Goal: Information Seeking & Learning: Learn about a topic

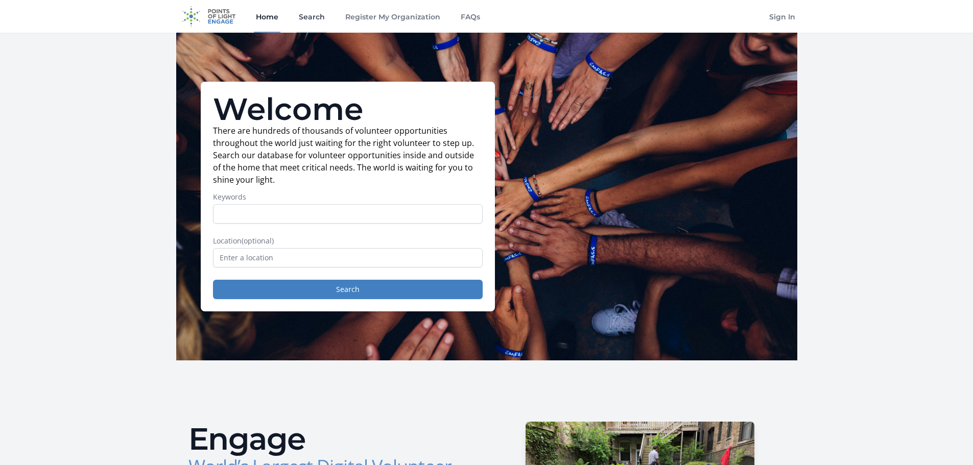
click at [318, 16] on link "Search" at bounding box center [312, 16] width 30 height 33
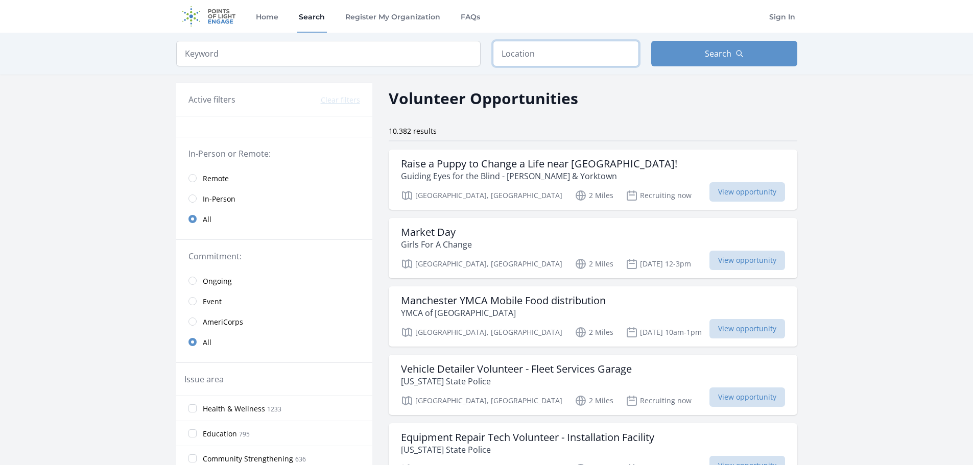
click at [531, 50] on input "text" at bounding box center [566, 54] width 146 height 26
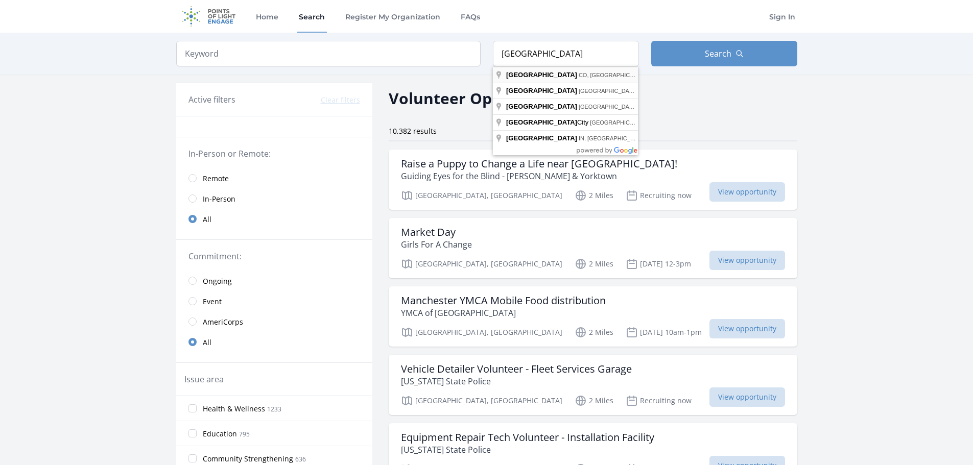
type input "Denver, CO, USA"
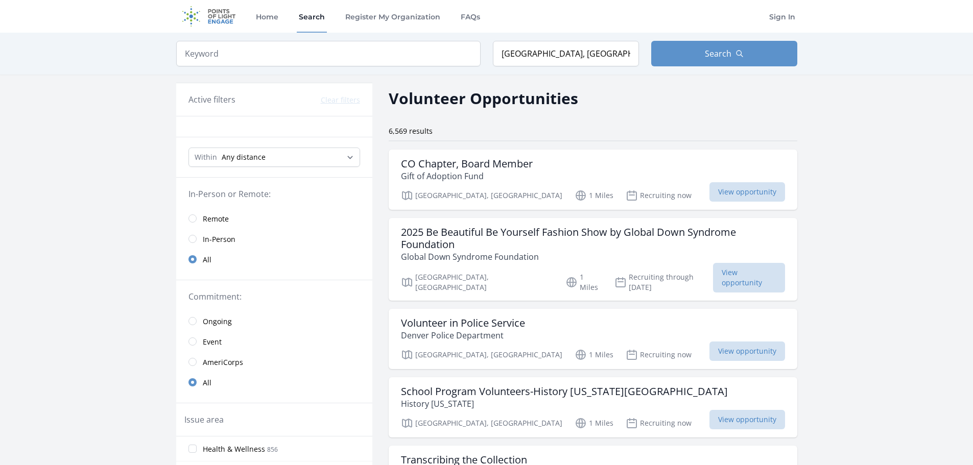
click at [215, 244] on span "In-Person" at bounding box center [219, 239] width 33 height 10
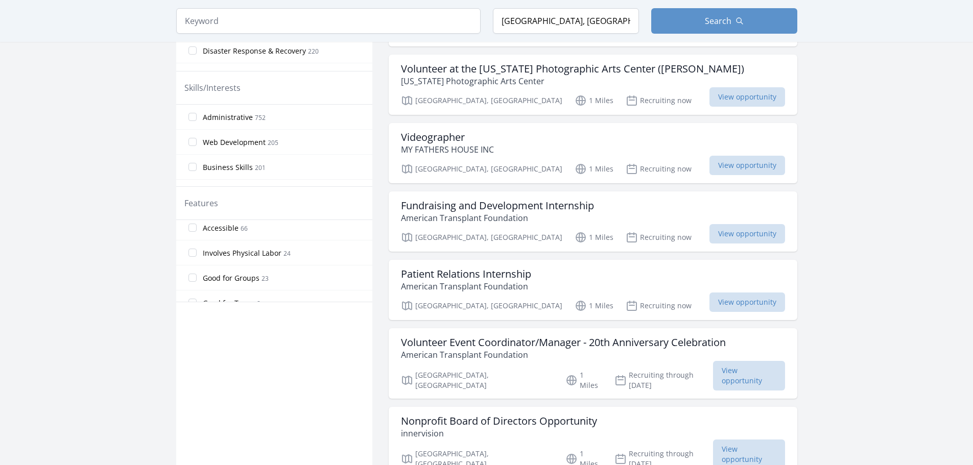
scroll to position [153, 0]
click at [261, 255] on span "23" at bounding box center [264, 255] width 7 height 9
click at [197, 255] on input "Good for Groups 23" at bounding box center [192, 254] width 8 height 8
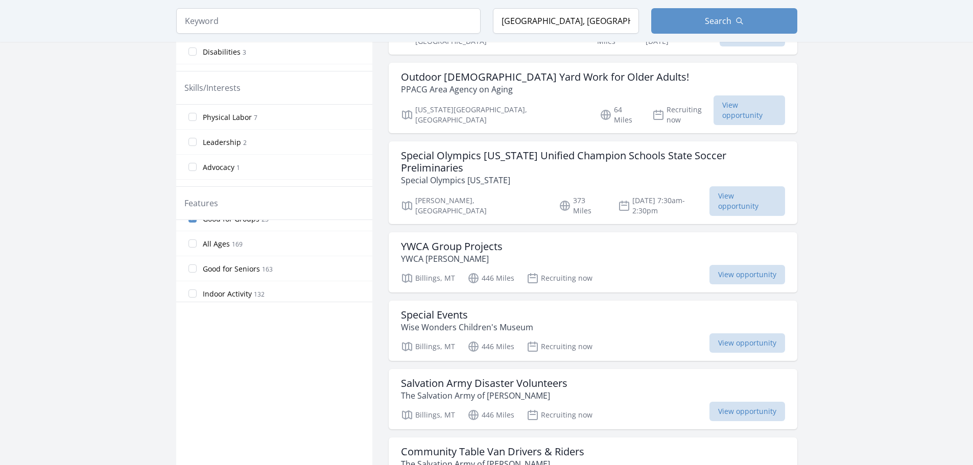
scroll to position [0, 0]
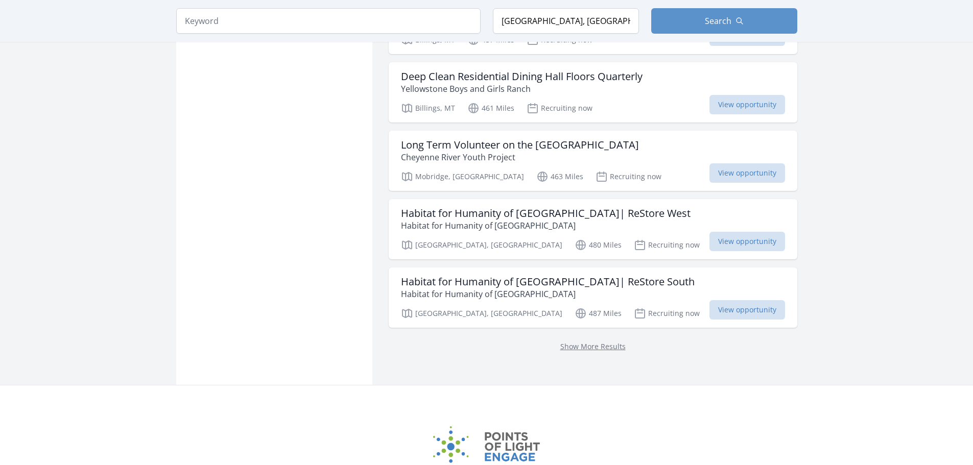
scroll to position [1483, 0]
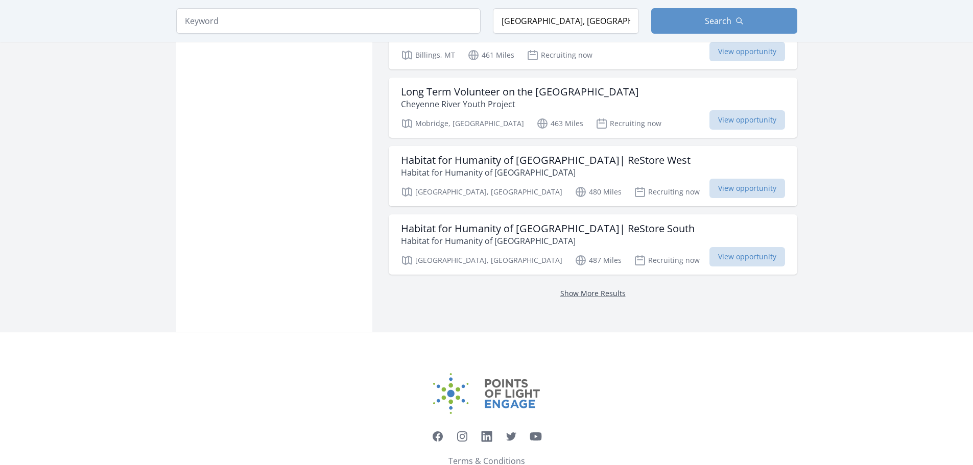
click at [587, 289] on link "Show More Results" at bounding box center [592, 294] width 65 height 10
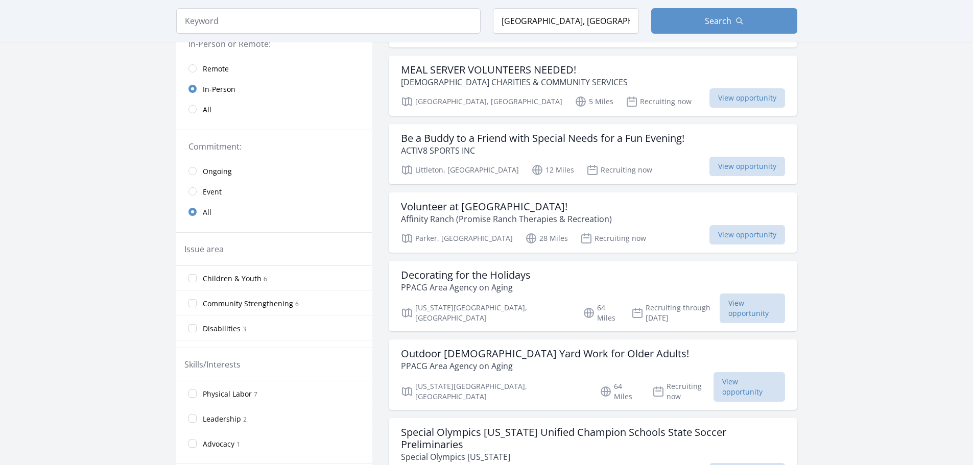
scroll to position [105, 0]
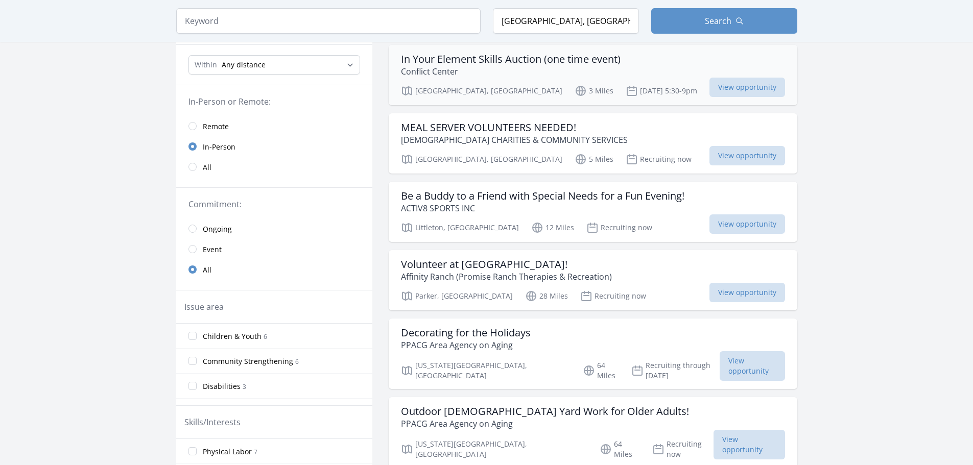
click at [419, 66] on p "Conflict Center" at bounding box center [511, 71] width 220 height 12
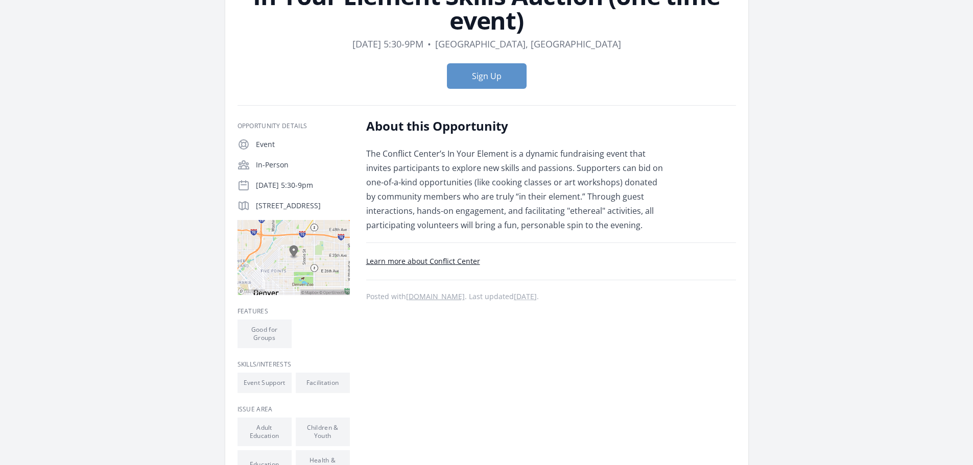
scroll to position [102, 0]
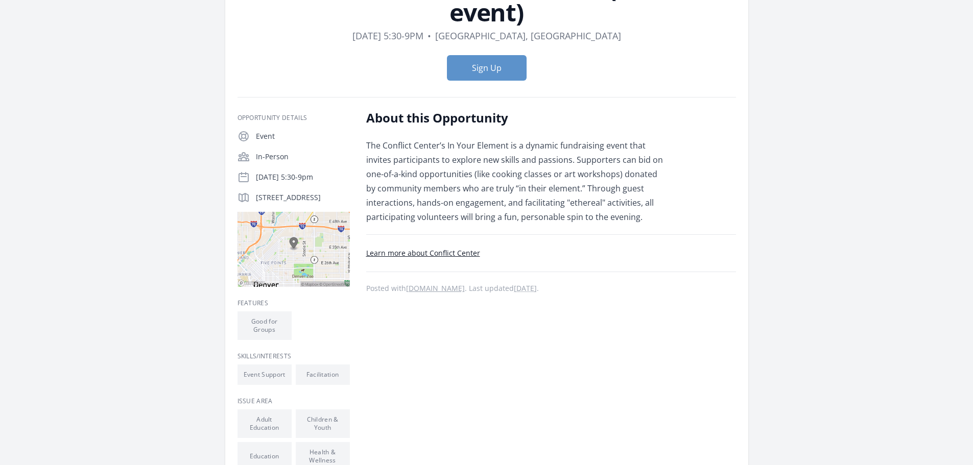
drag, startPoint x: 442, startPoint y: 252, endPoint x: 511, endPoint y: 201, distance: 85.9
click at [511, 201] on p "The Conflict Center’s In Your Element is a dynamic fundraising event that invit…" at bounding box center [515, 181] width 299 height 86
click at [441, 196] on p "The Conflict Center’s In Your Element is a dynamic fundraising event that invit…" at bounding box center [515, 181] width 299 height 86
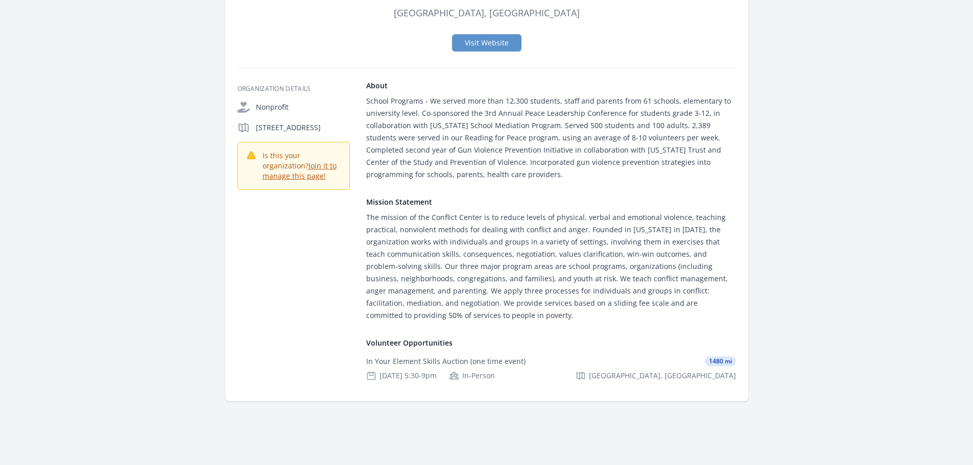
scroll to position [102, 0]
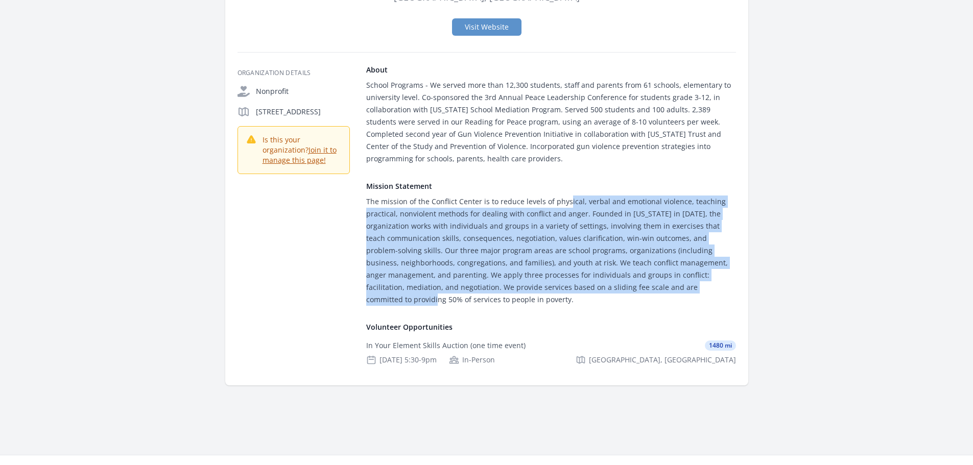
drag, startPoint x: 413, startPoint y: 203, endPoint x: 516, endPoint y: 282, distance: 129.6
click at [516, 282] on div "The mission of the Conflict Center is to reduce levels of physical, verbal and …" at bounding box center [551, 251] width 370 height 110
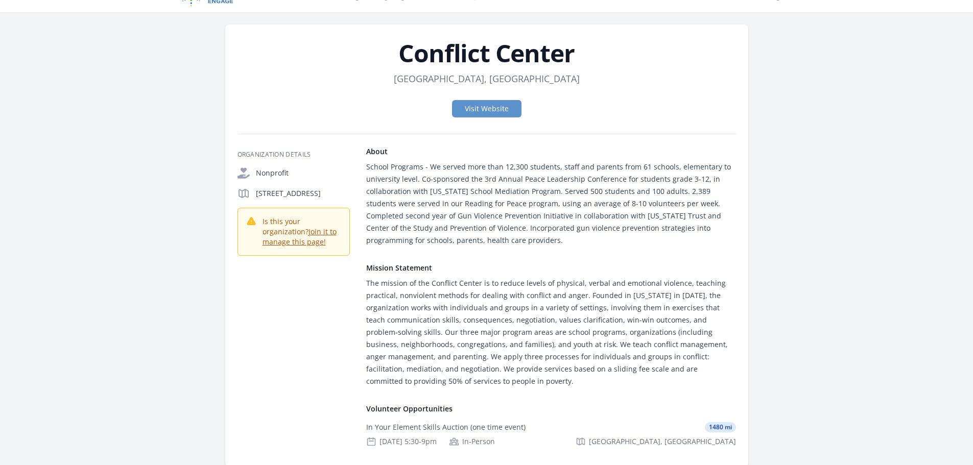
scroll to position [0, 0]
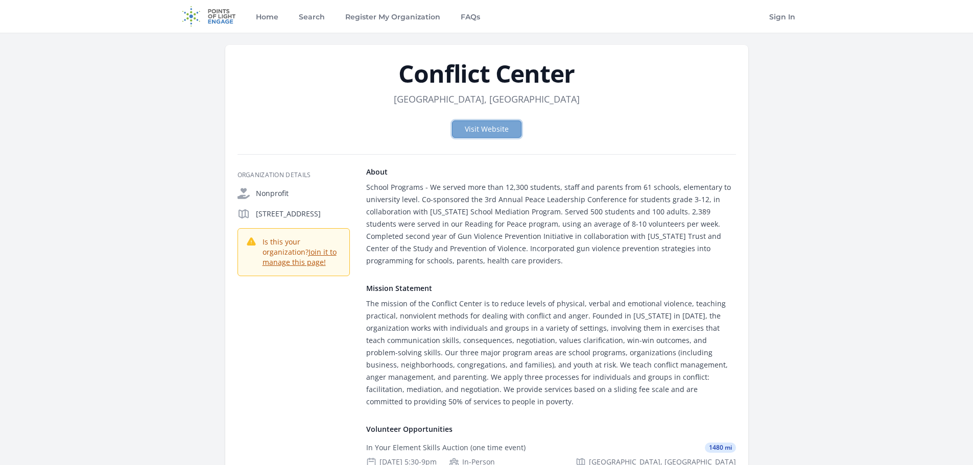
click at [492, 124] on link "Visit Website" at bounding box center [486, 129] width 69 height 17
